Goal: Book appointment/travel/reservation

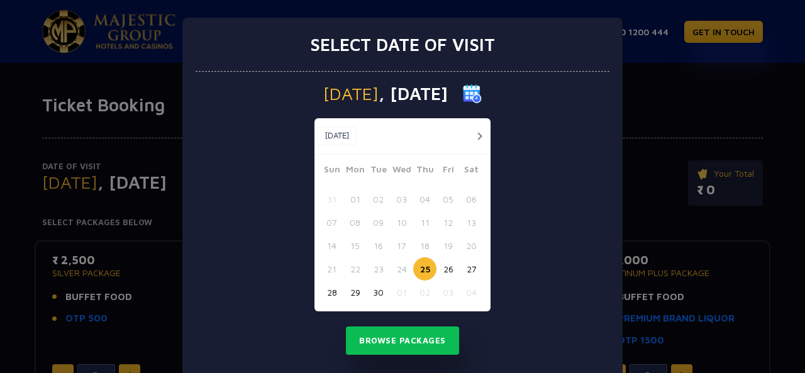
click at [473, 131] on button "button" at bounding box center [480, 136] width 16 height 16
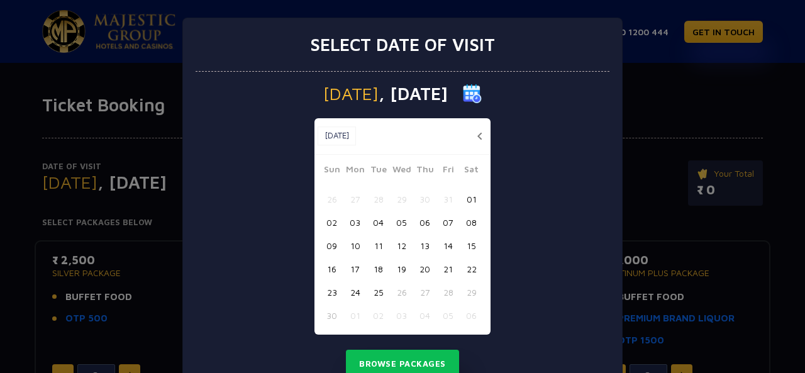
click at [391, 264] on button "19" at bounding box center [401, 268] width 23 height 23
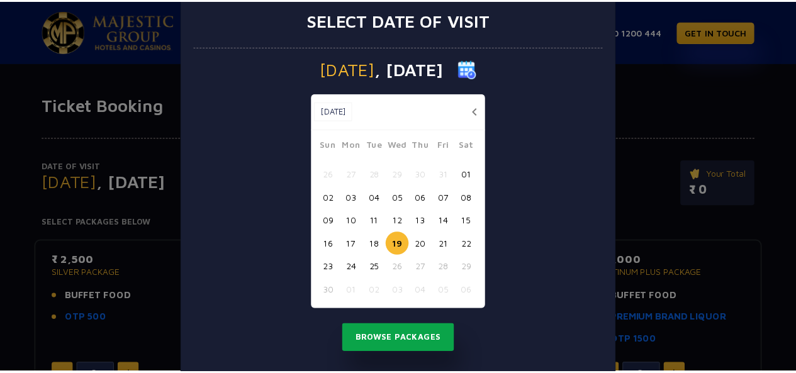
scroll to position [25, 0]
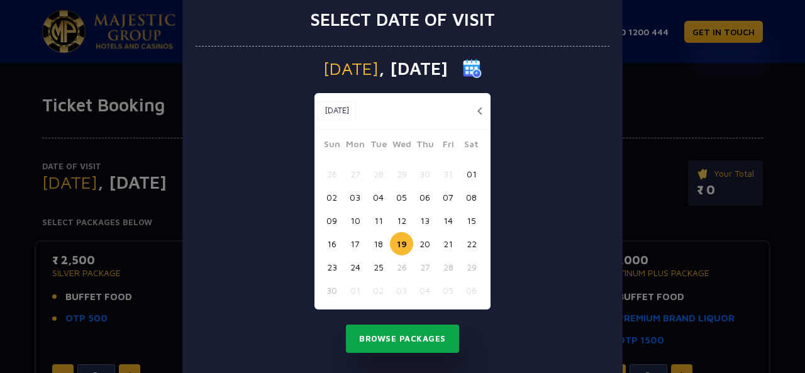
click at [414, 345] on button "Browse Packages" at bounding box center [402, 339] width 113 height 29
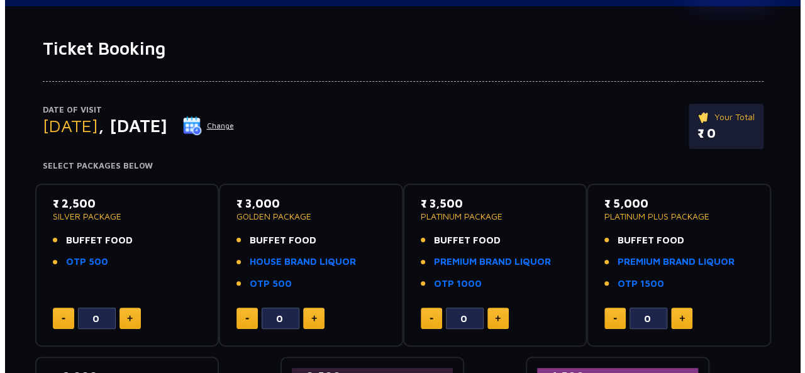
scroll to position [0, 0]
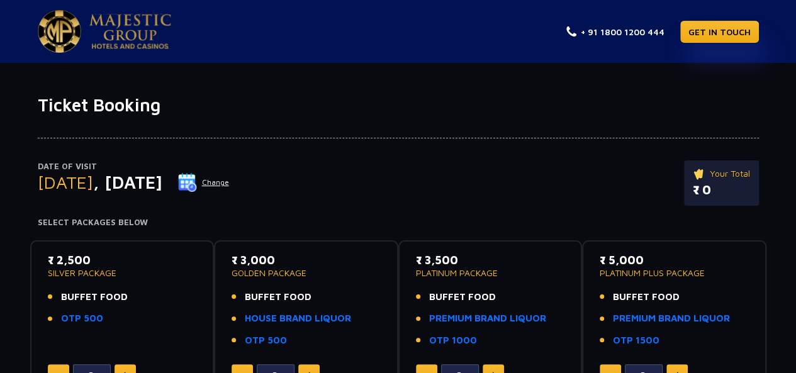
click at [230, 182] on button "Change" at bounding box center [203, 182] width 52 height 20
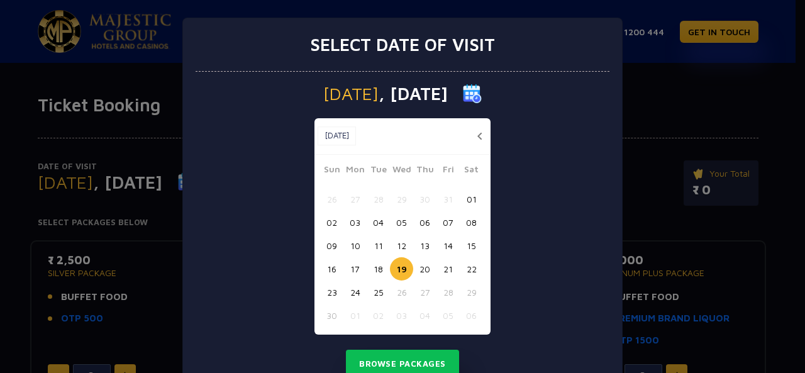
click at [440, 271] on button "21" at bounding box center [448, 268] width 23 height 23
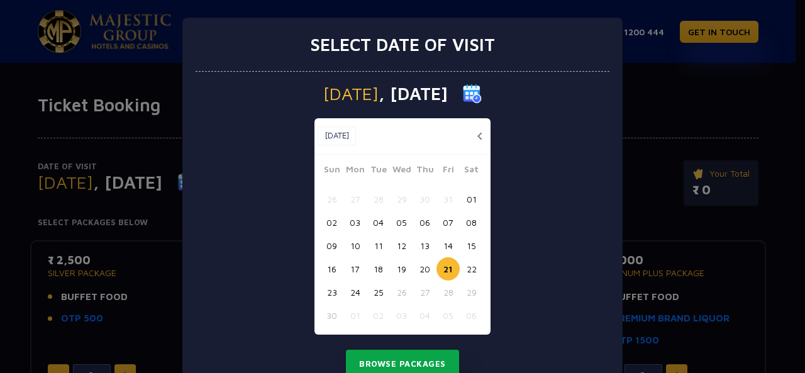
click at [413, 368] on button "Browse Packages" at bounding box center [402, 364] width 113 height 29
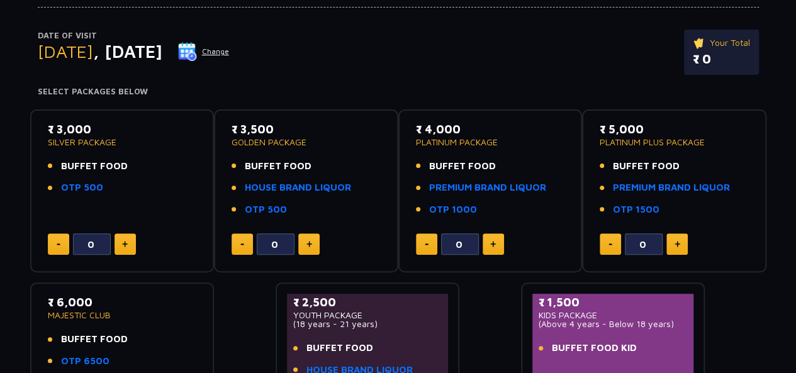
scroll to position [130, 0]
click at [230, 53] on button "Change" at bounding box center [203, 52] width 52 height 20
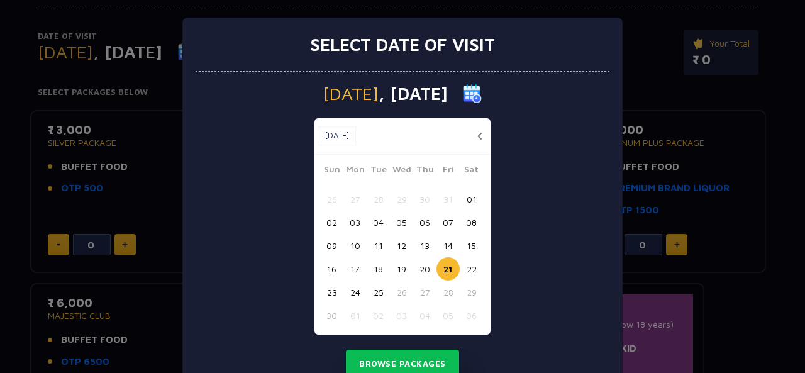
click at [390, 267] on button "19" at bounding box center [401, 268] width 23 height 23
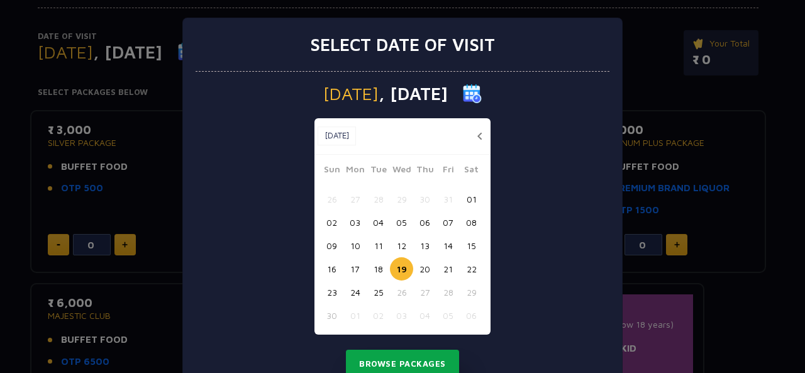
click at [420, 355] on button "Browse Packages" at bounding box center [402, 364] width 113 height 29
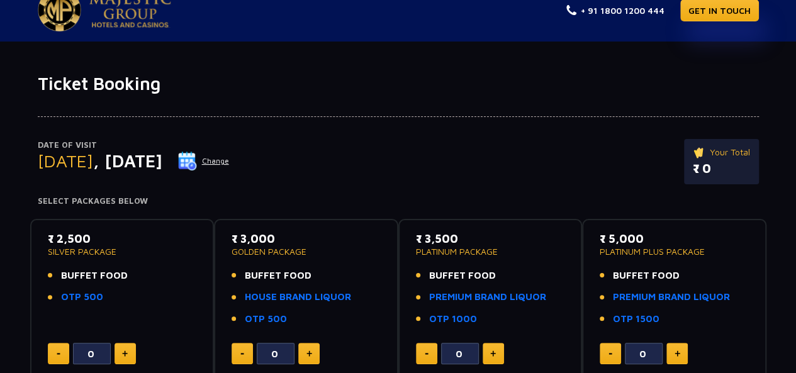
scroll to position [20, 0]
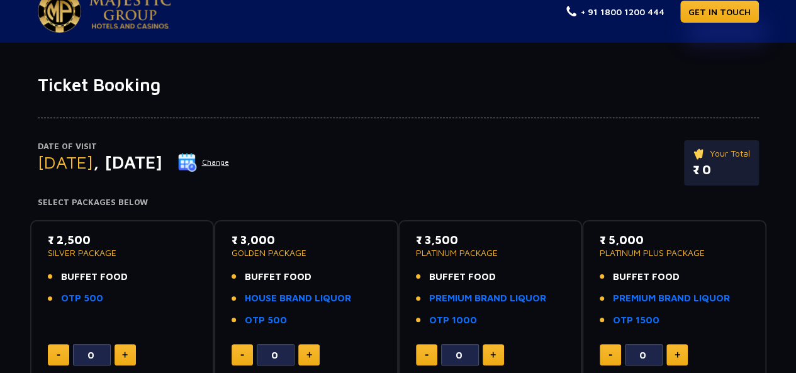
click at [230, 158] on button "Change" at bounding box center [203, 162] width 52 height 20
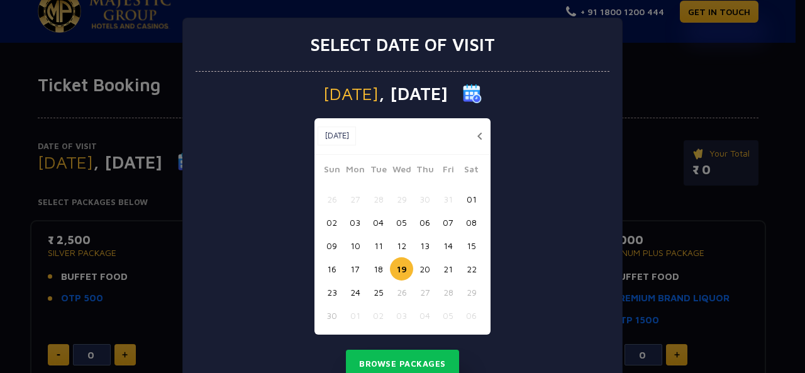
click at [370, 261] on button "18" at bounding box center [378, 268] width 23 height 23
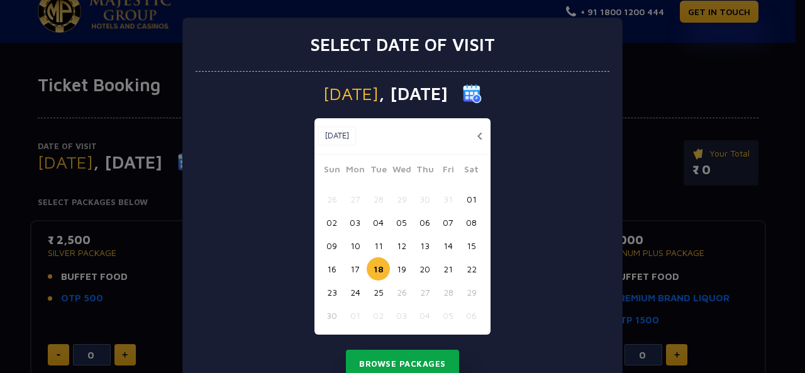
click at [400, 352] on button "Browse Packages" at bounding box center [402, 364] width 113 height 29
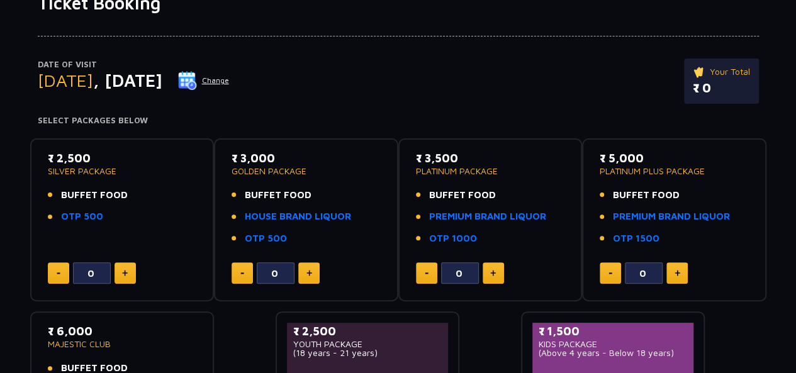
scroll to position [102, 0]
type input "0"
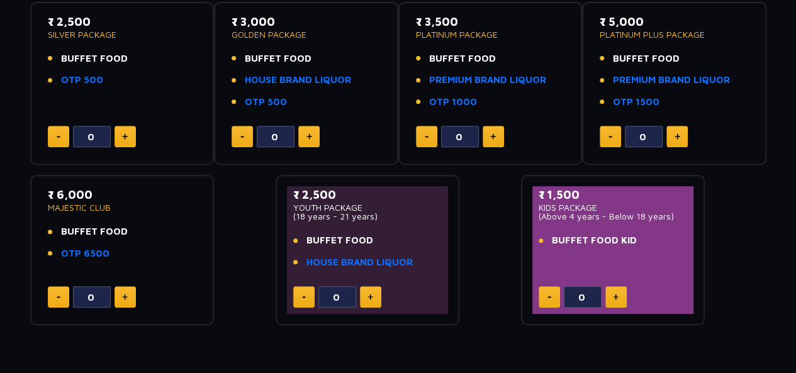
scroll to position [237, 0]
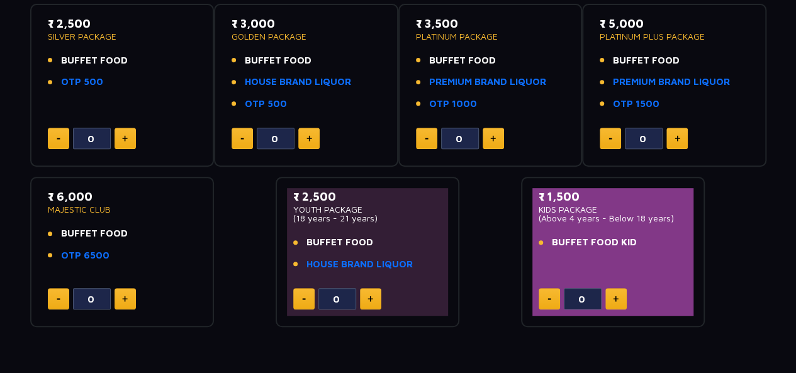
click at [370, 298] on img at bounding box center [370, 299] width 6 height 6
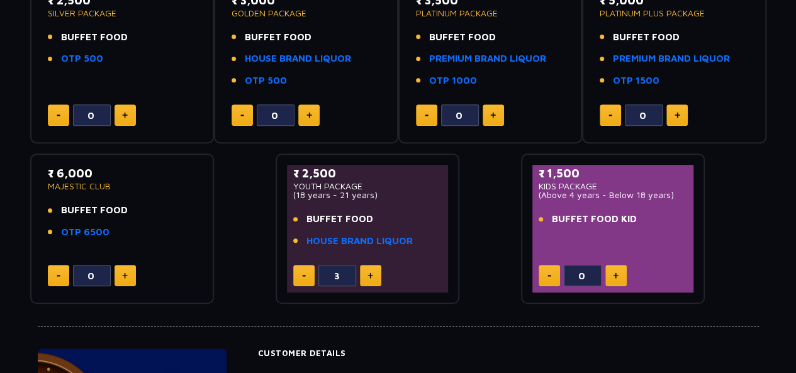
scroll to position [264, 0]
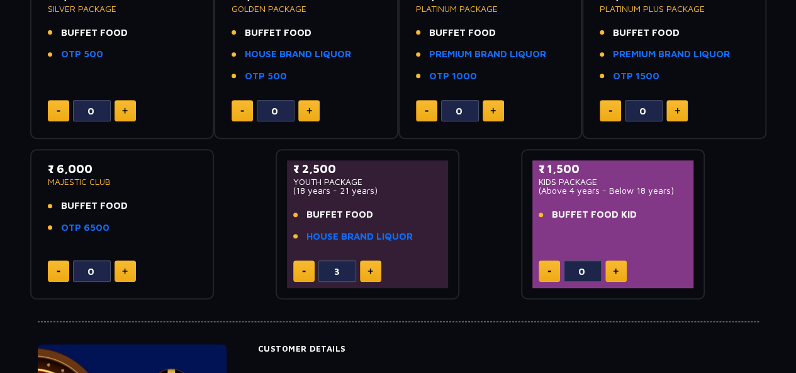
click at [307, 270] on button at bounding box center [303, 270] width 21 height 21
type input "0"
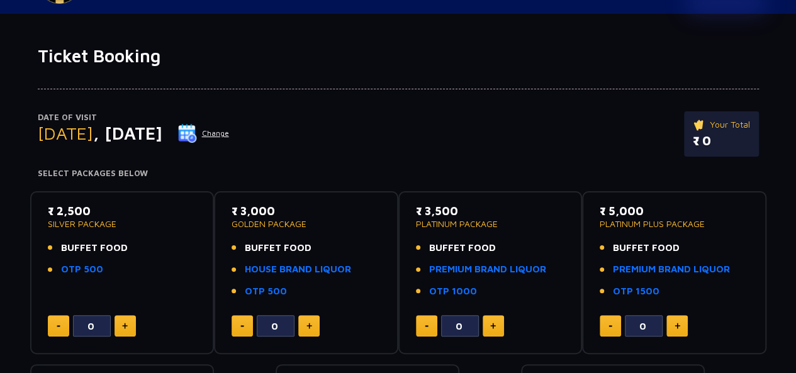
scroll to position [48, 0]
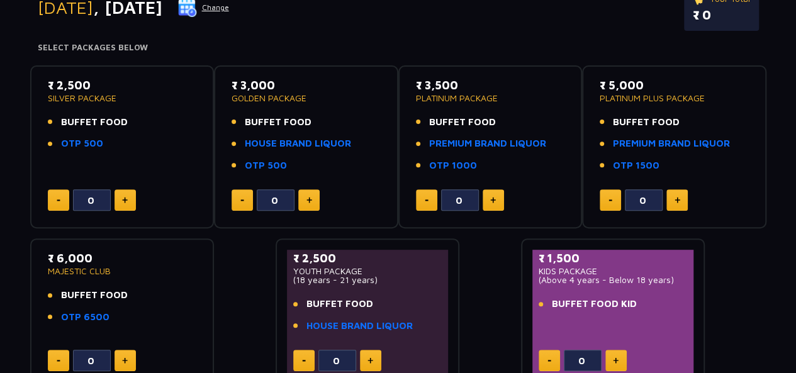
scroll to position [176, 0]
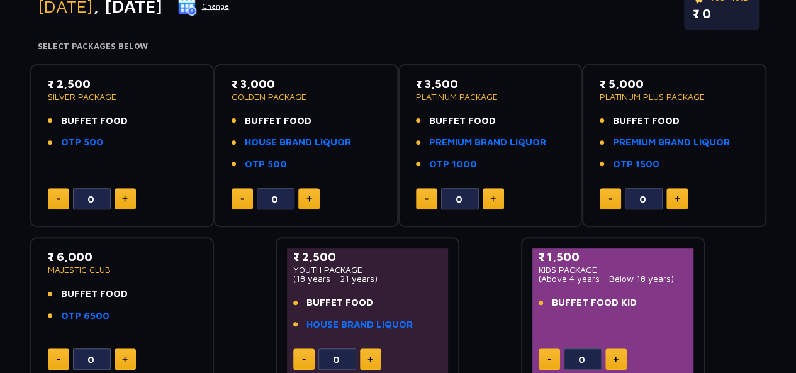
click at [286, 116] on span "BUFFET FOOD" at bounding box center [278, 121] width 67 height 14
click at [84, 139] on link "OTP 500" at bounding box center [82, 142] width 42 height 14
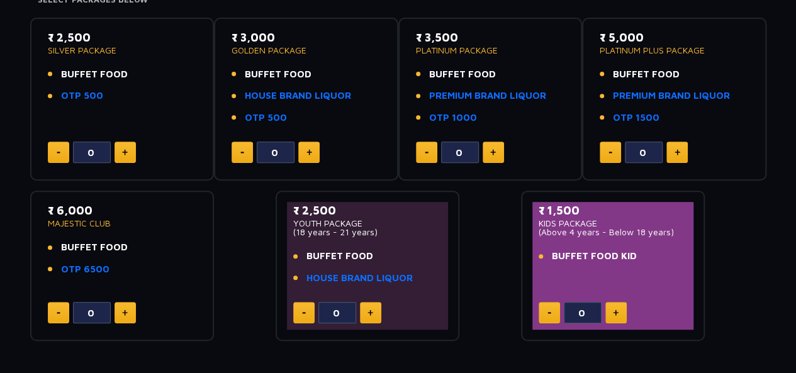
scroll to position [224, 0]
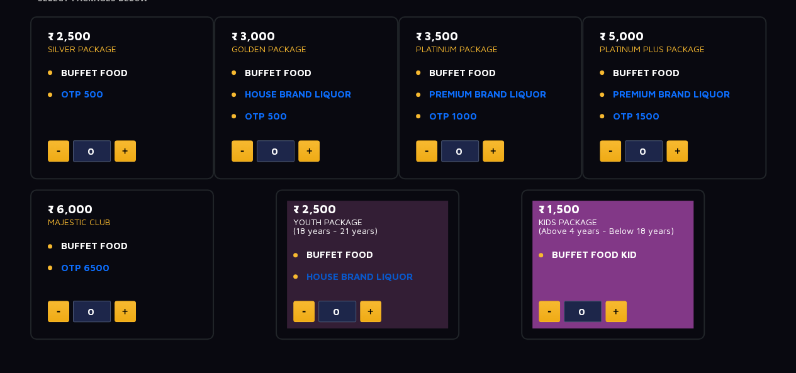
click at [317, 277] on link "HOUSE BRAND LIQUOR" at bounding box center [359, 277] width 106 height 14
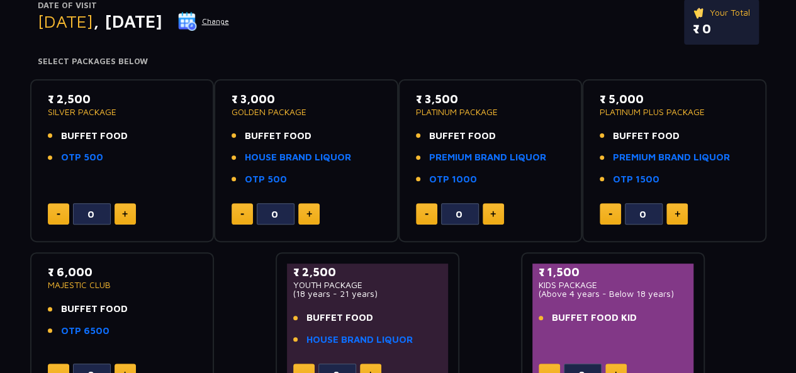
scroll to position [160, 0]
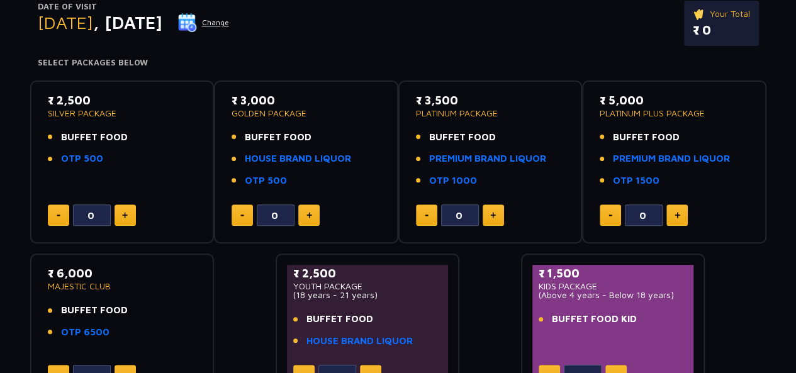
click at [230, 18] on button "Change" at bounding box center [203, 23] width 52 height 20
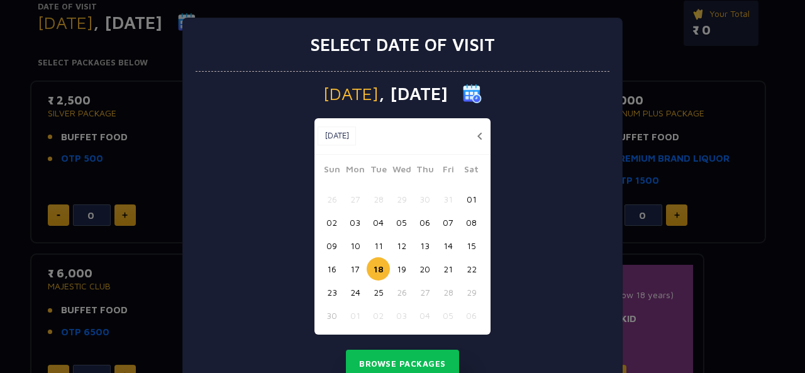
click at [472, 133] on button "button" at bounding box center [480, 136] width 16 height 16
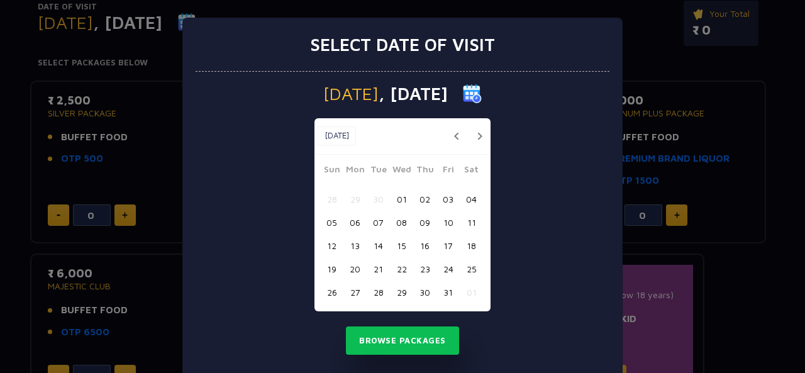
click at [394, 247] on button "15" at bounding box center [401, 245] width 23 height 23
click at [403, 253] on button "15" at bounding box center [401, 245] width 23 height 23
click at [402, 248] on button "15" at bounding box center [401, 245] width 23 height 23
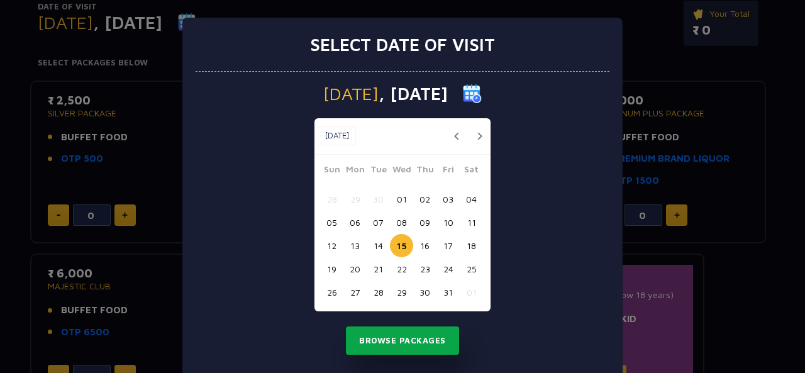
click at [389, 335] on button "Browse Packages" at bounding box center [402, 340] width 113 height 29
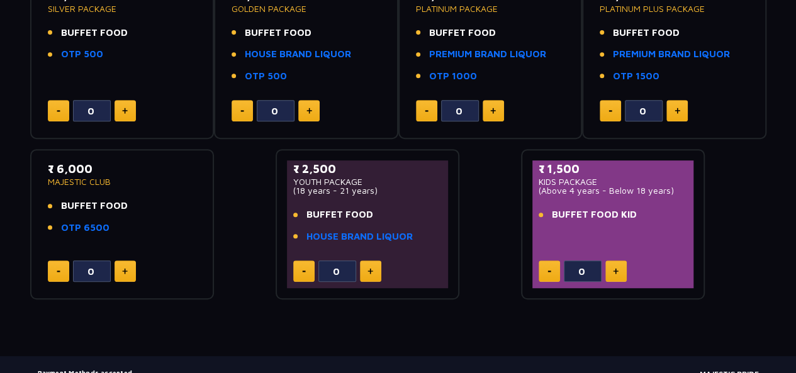
scroll to position [265, 0]
